Goal: Task Accomplishment & Management: Use online tool/utility

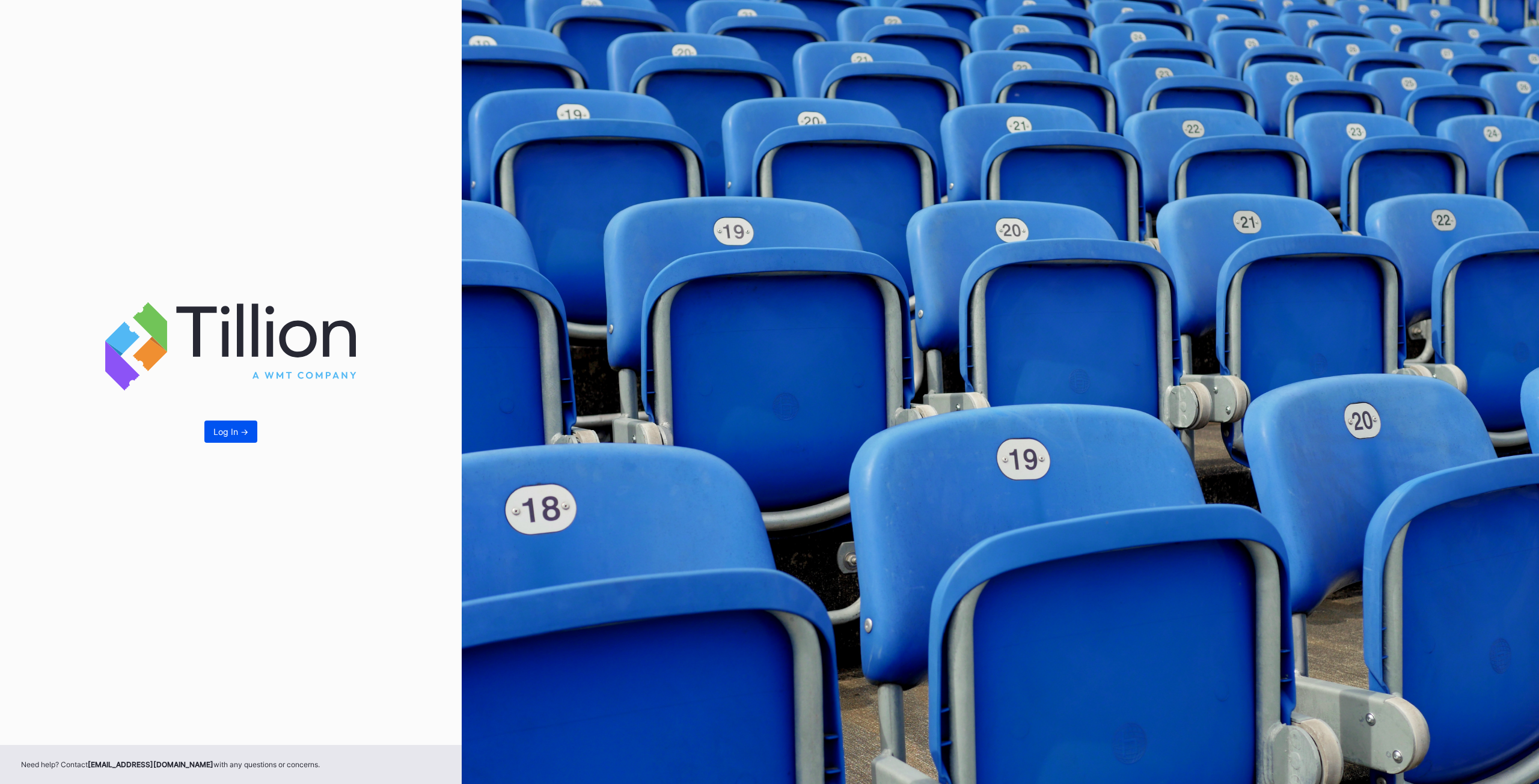
click at [225, 431] on div "Log In ->" at bounding box center [231, 431] width 35 height 10
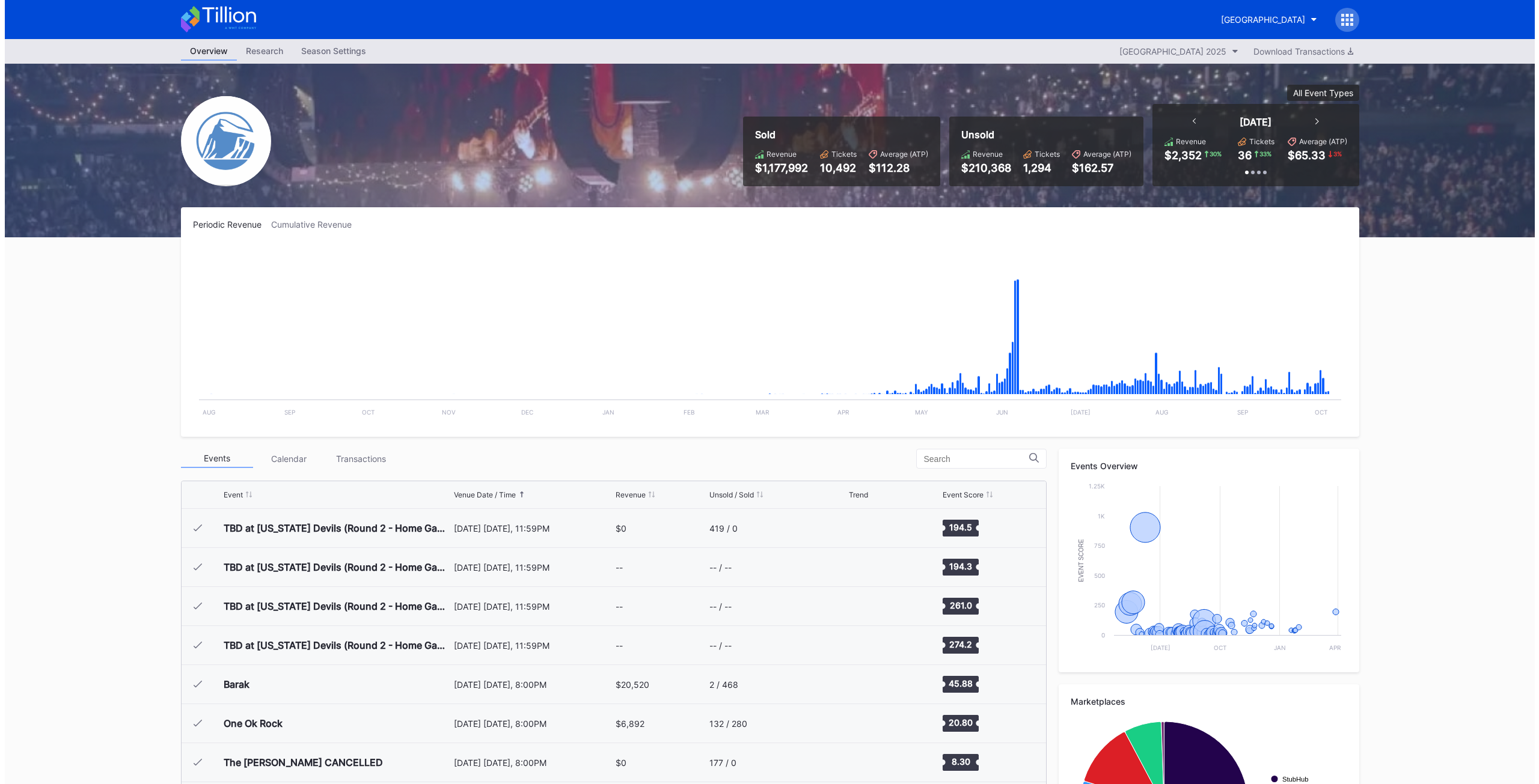
scroll to position [2110, 0]
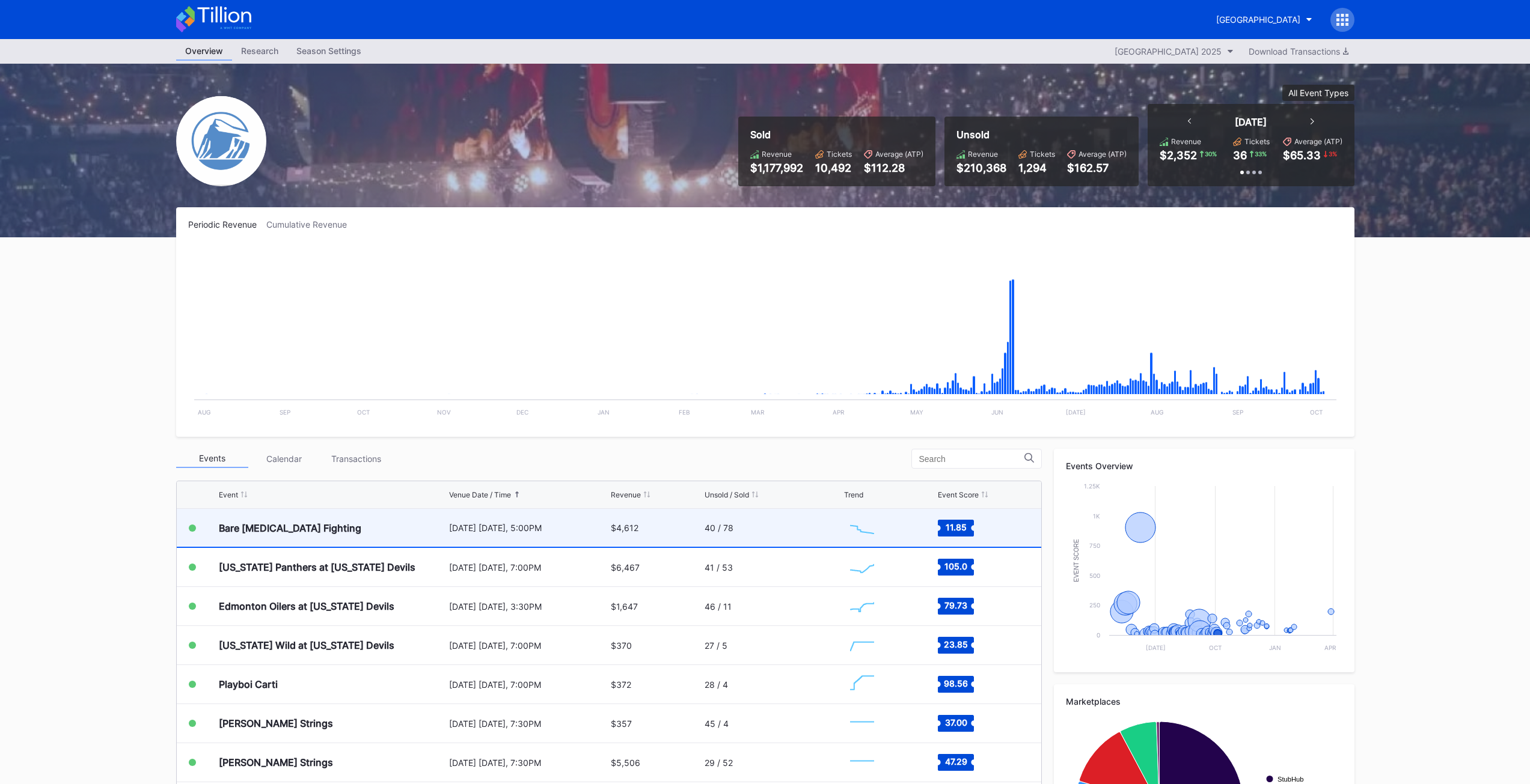
click at [258, 526] on div "Bare [MEDICAL_DATA] Fighting" at bounding box center [290, 528] width 142 height 12
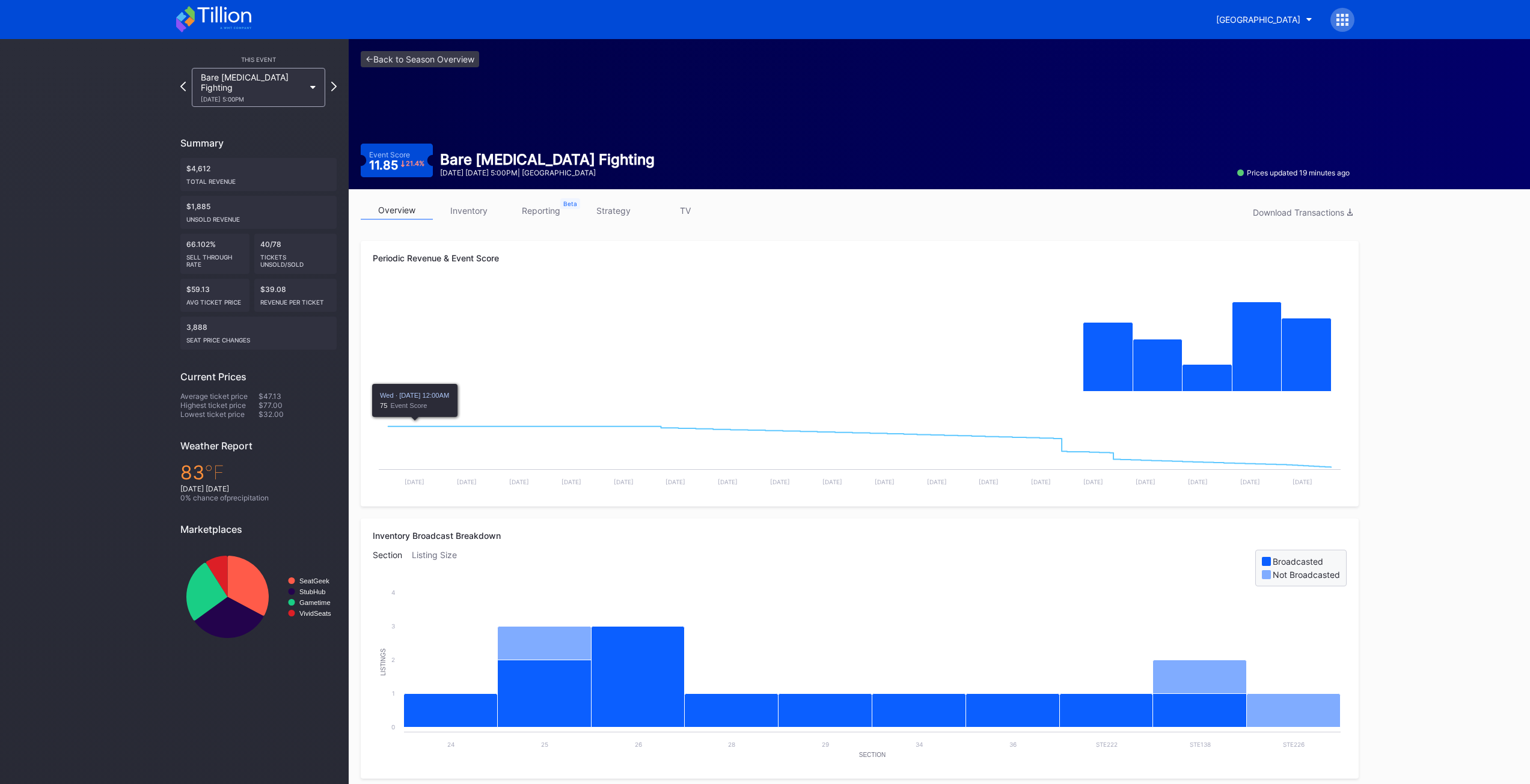
click at [464, 217] on link "inventory" at bounding box center [469, 211] width 72 height 18
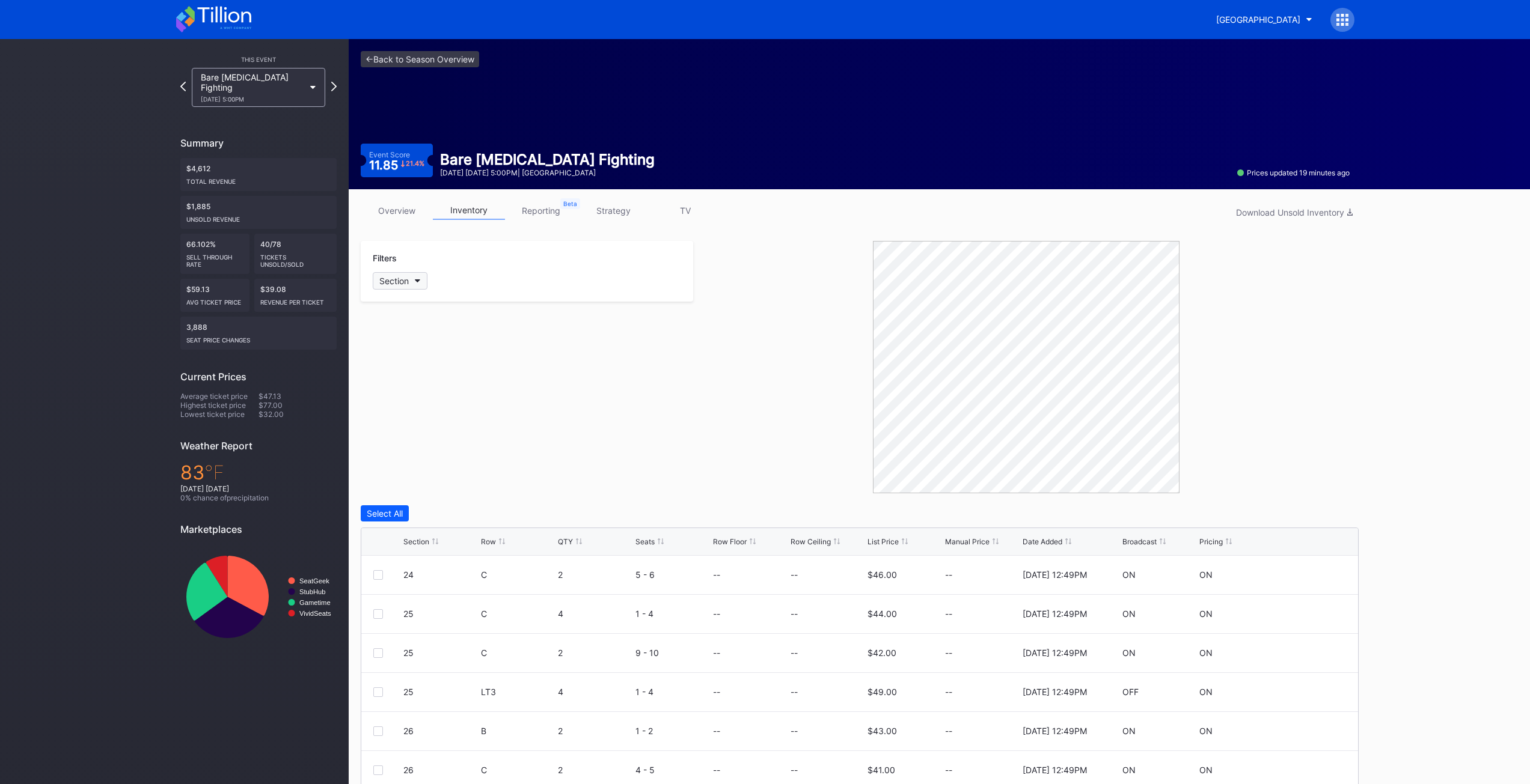
click at [421, 283] on icon "button" at bounding box center [417, 281] width 6 height 3
click at [414, 435] on div "29" at bounding box center [443, 437] width 140 height 23
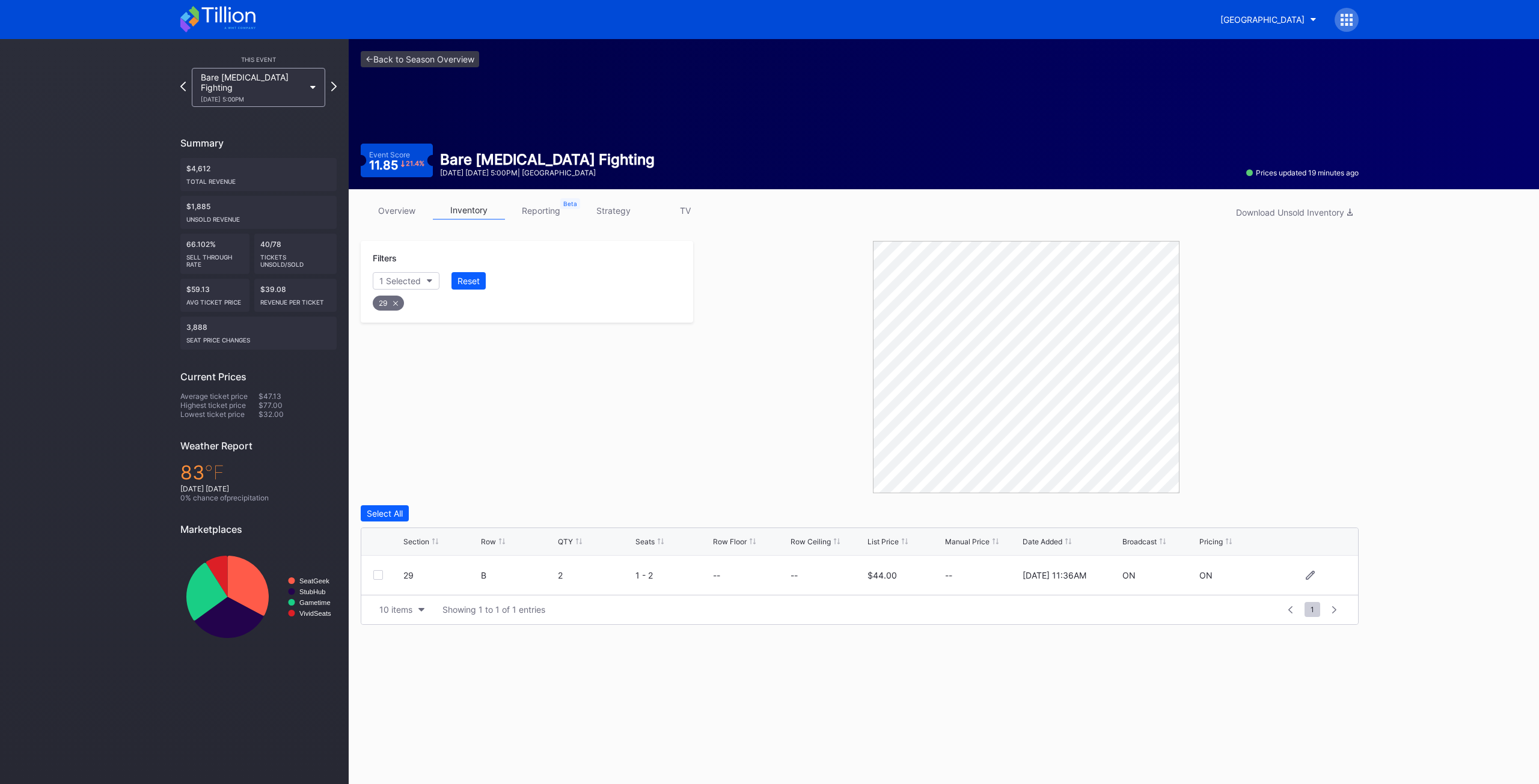
click at [382, 575] on div at bounding box center [379, 575] width 10 height 10
click at [1318, 512] on div "Delete 1 Row" at bounding box center [1328, 513] width 48 height 10
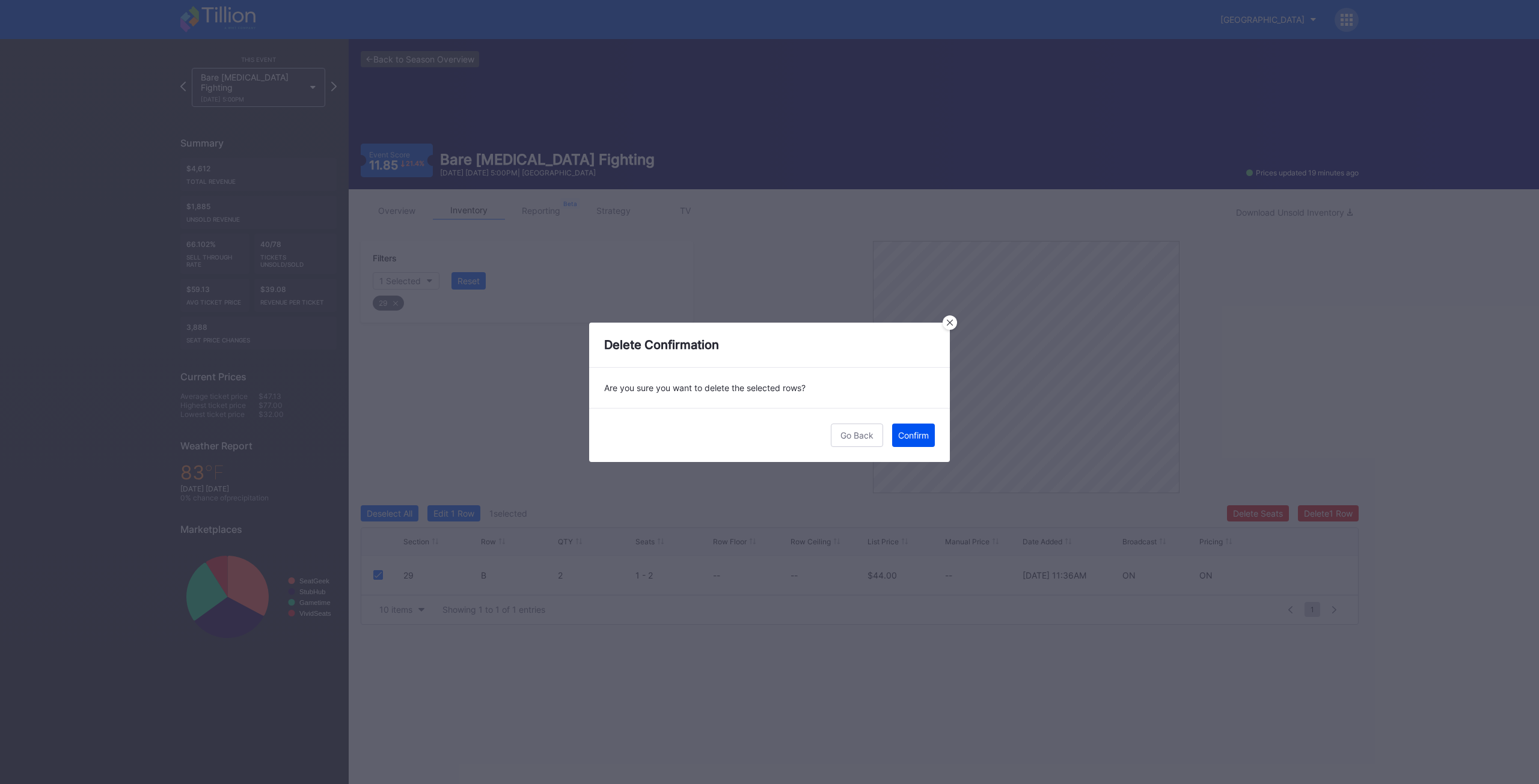
click at [922, 437] on div "Confirm" at bounding box center [913, 435] width 31 height 10
